Goal: Obtain resource: Obtain resource

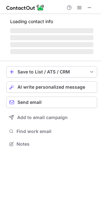
scroll to position [138, 101]
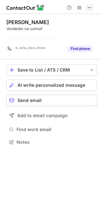
click at [85, 9] on button at bounding box center [89, 8] width 8 height 8
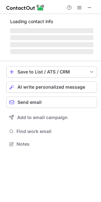
scroll to position [148, 101]
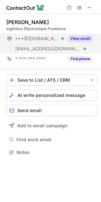
click at [80, 40] on button "View email" at bounding box center [79, 38] width 25 height 6
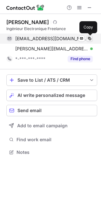
click at [88, 39] on span at bounding box center [89, 38] width 5 height 5
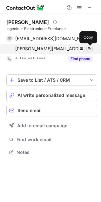
drag, startPoint x: 90, startPoint y: 47, endPoint x: 86, endPoint y: 50, distance: 4.3
click at [90, 47] on span at bounding box center [89, 48] width 5 height 5
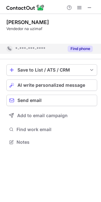
scroll to position [127, 101]
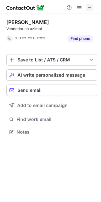
click at [88, 10] on span at bounding box center [89, 7] width 5 height 5
